Goal: Navigation & Orientation: Find specific page/section

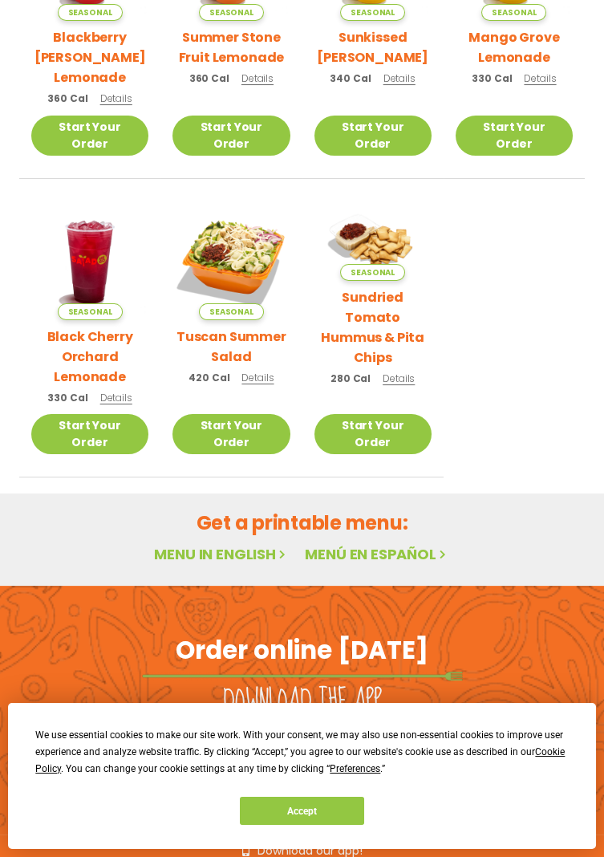
scroll to position [511, 0]
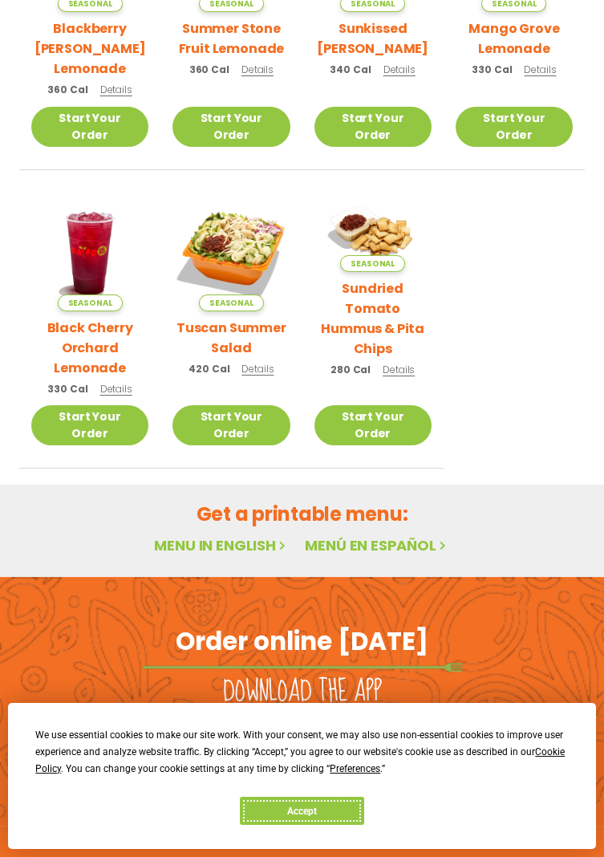
click at [317, 825] on button "Accept" at bounding box center [302, 811] width 124 height 28
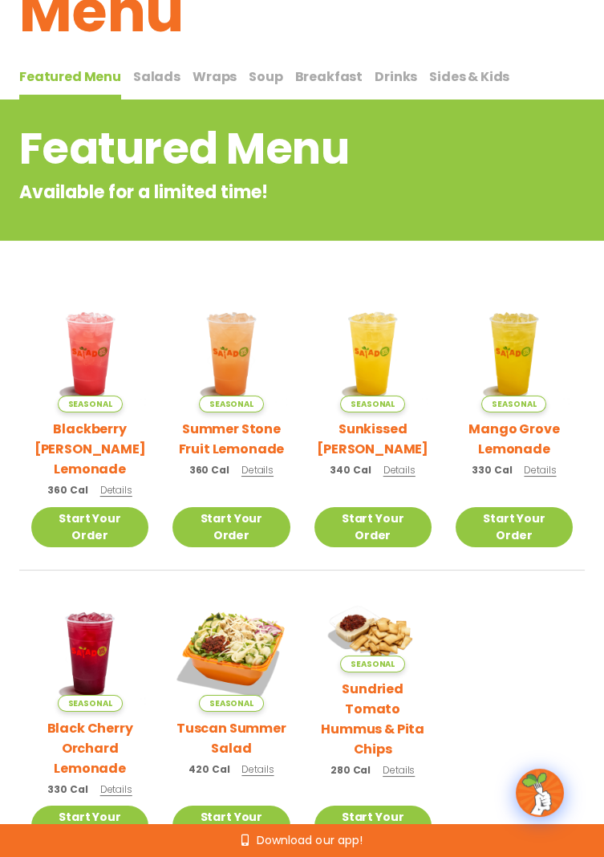
scroll to position [0, 0]
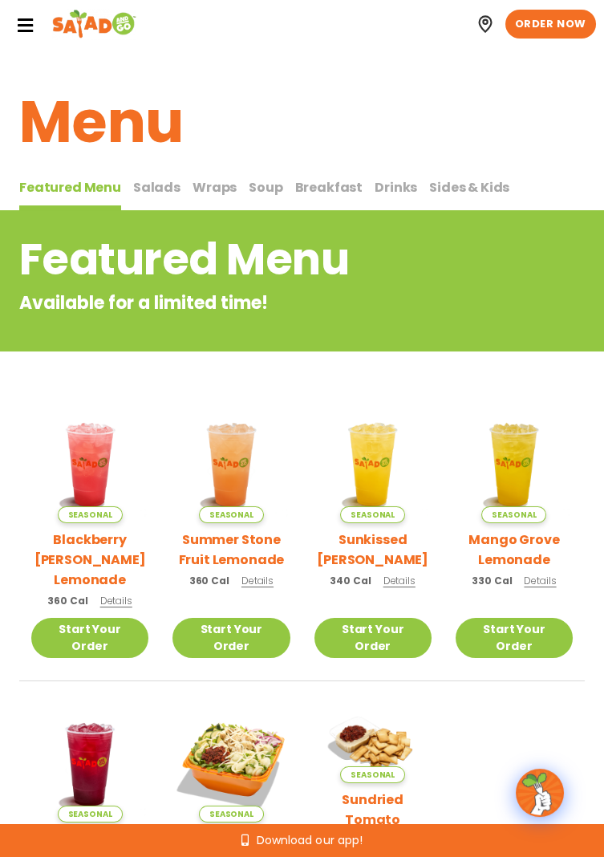
click at [161, 188] on span "Salads" at bounding box center [156, 187] width 47 height 18
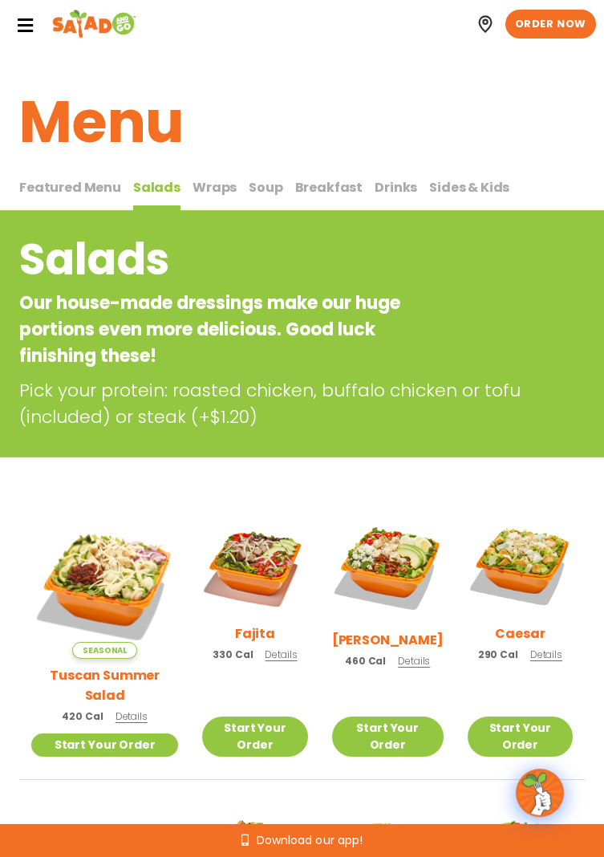
click at [211, 179] on span "Wraps" at bounding box center [215, 187] width 44 height 18
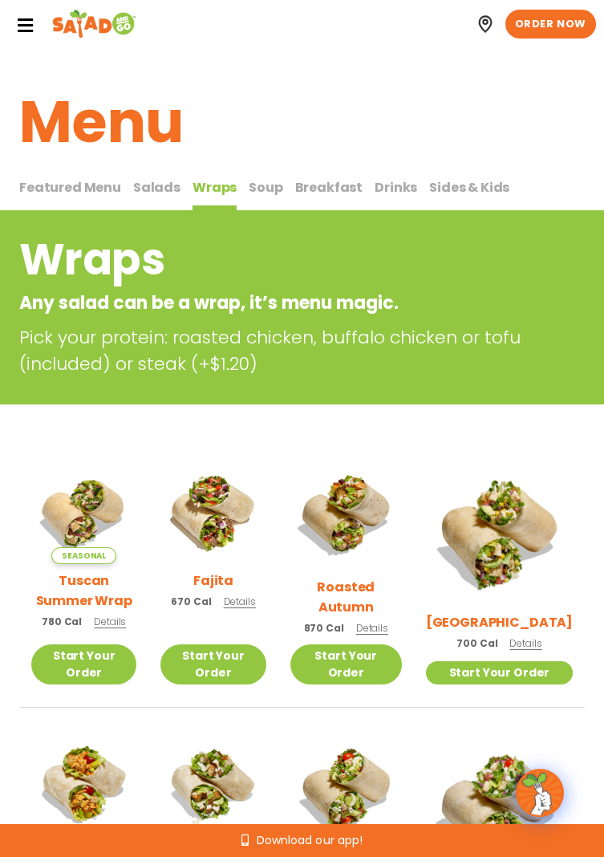
click at [261, 181] on span "Soup" at bounding box center [266, 187] width 34 height 18
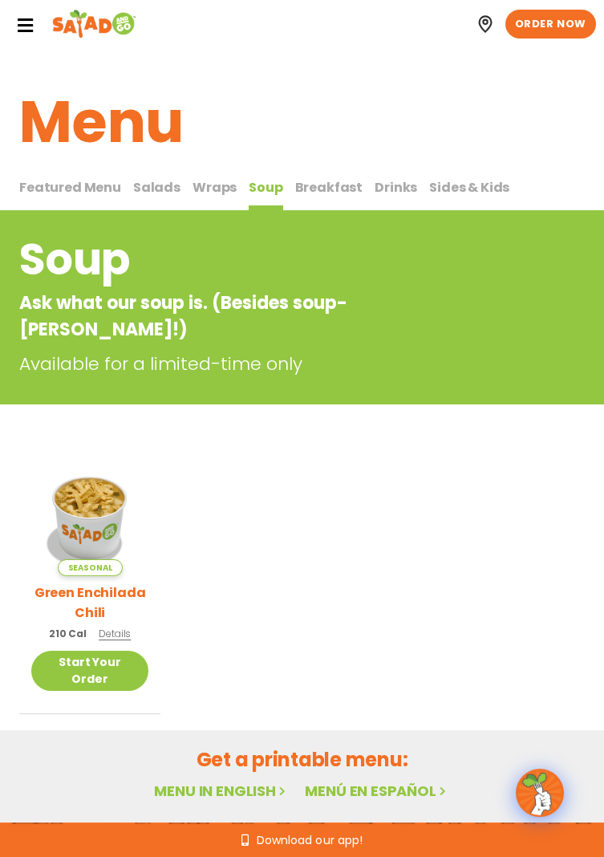
click at [593, 604] on div "Seasonal Green Enchilada Chili 210 Cal Details Start Your Order Seasonal Start …" at bounding box center [302, 586] width 604 height 255
click at [321, 179] on span "Breakfast" at bounding box center [329, 187] width 68 height 18
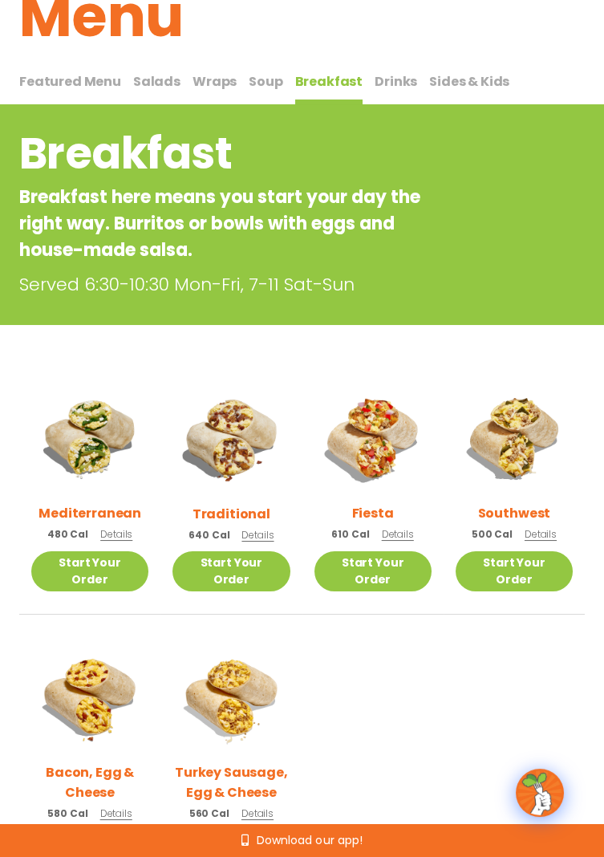
scroll to position [109, 0]
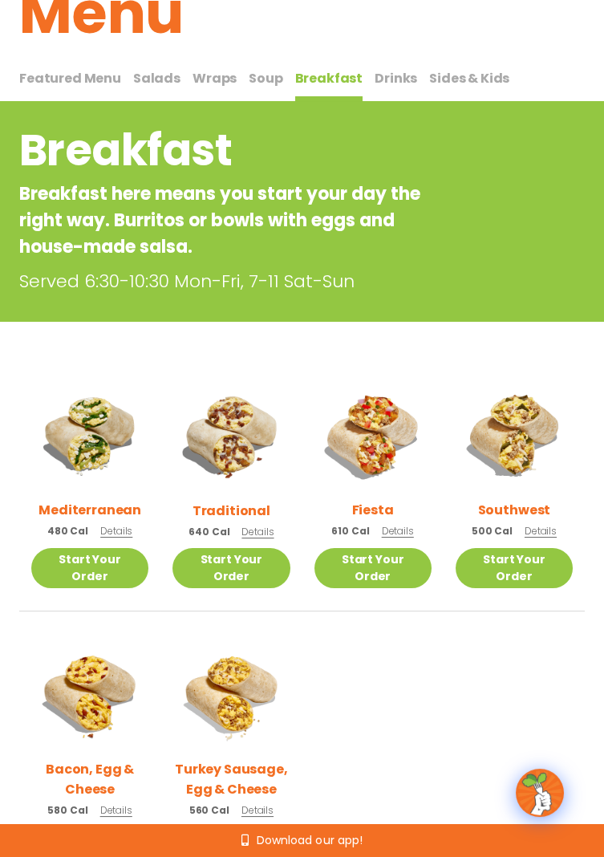
click at [388, 77] on span "Drinks" at bounding box center [396, 78] width 43 height 18
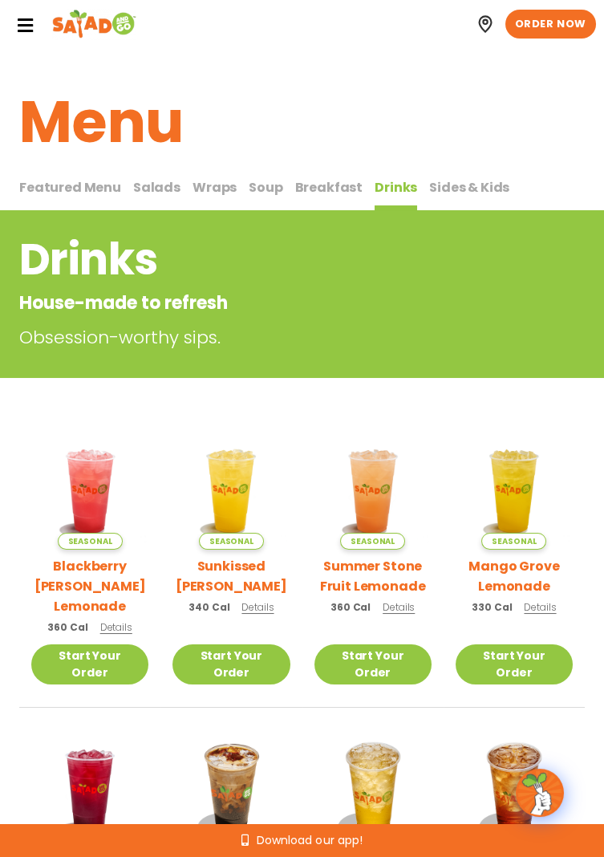
click at [468, 180] on span "Sides & Kids" at bounding box center [469, 187] width 80 height 18
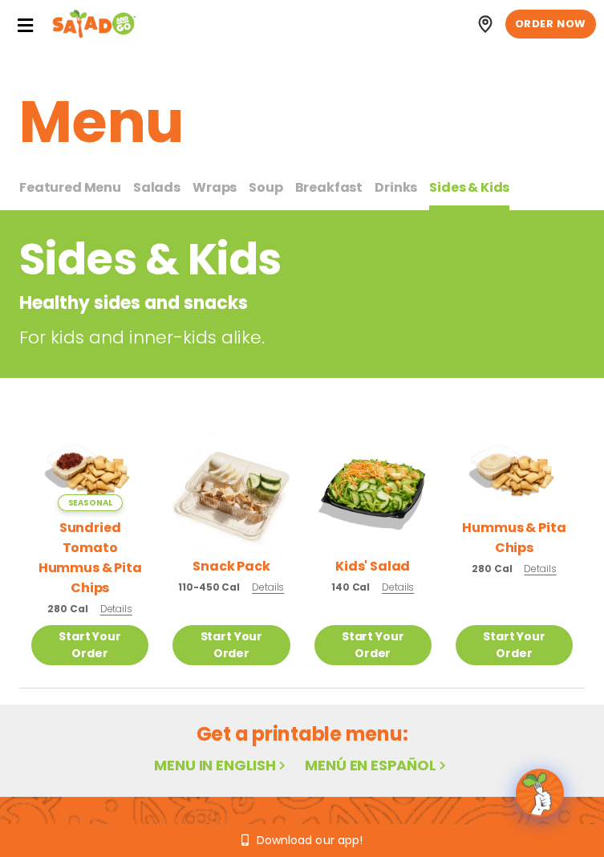
click at [30, 19] on icon at bounding box center [25, 26] width 18 height 18
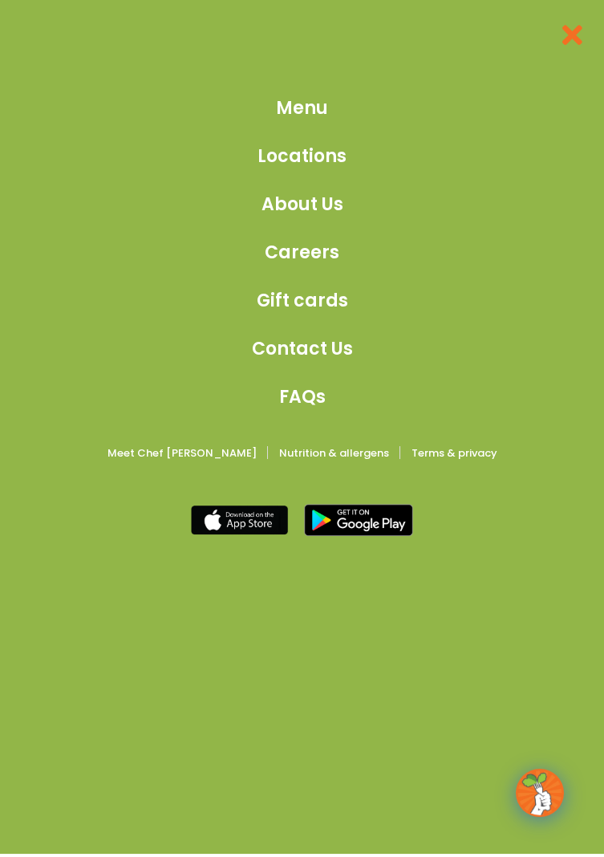
click at [319, 197] on span "About Us" at bounding box center [303, 204] width 82 height 26
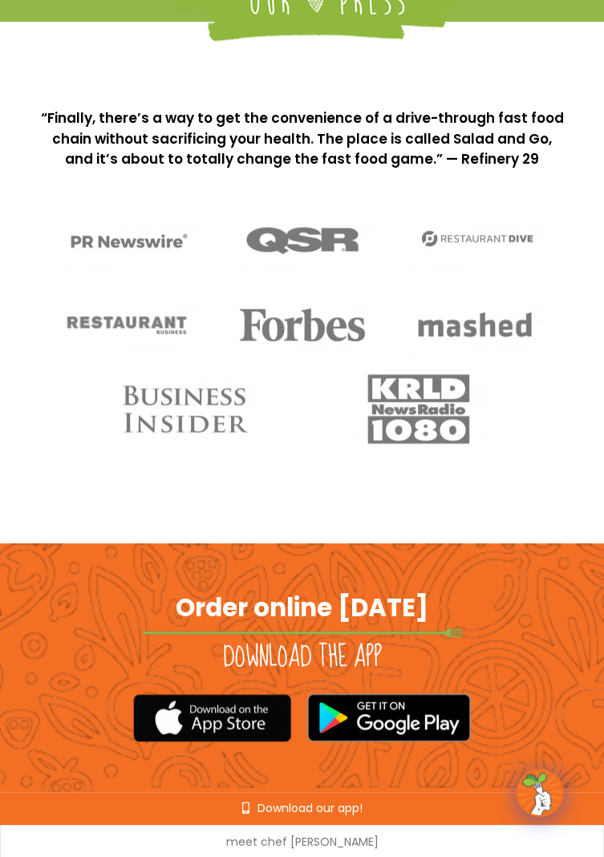
scroll to position [1973, 0]
